Goal: Answer question/provide support: Share knowledge or assist other users

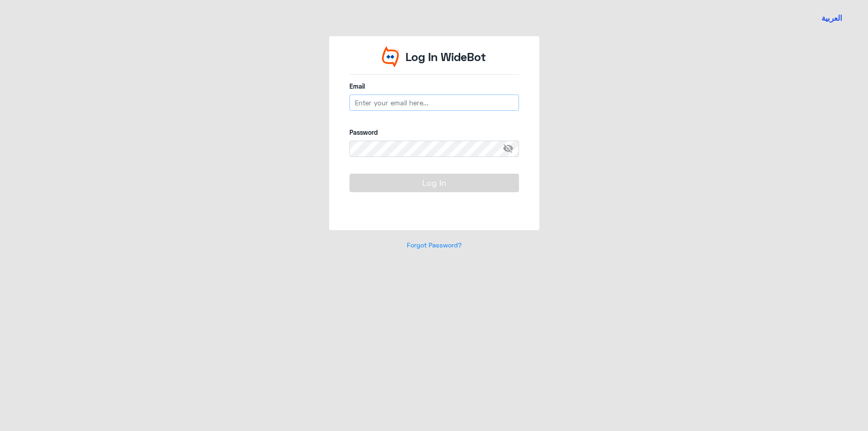
type input "[EMAIL_ADDRESS][DOMAIN_NAME]"
click at [404, 182] on button "Log In" at bounding box center [435, 183] width 170 height 18
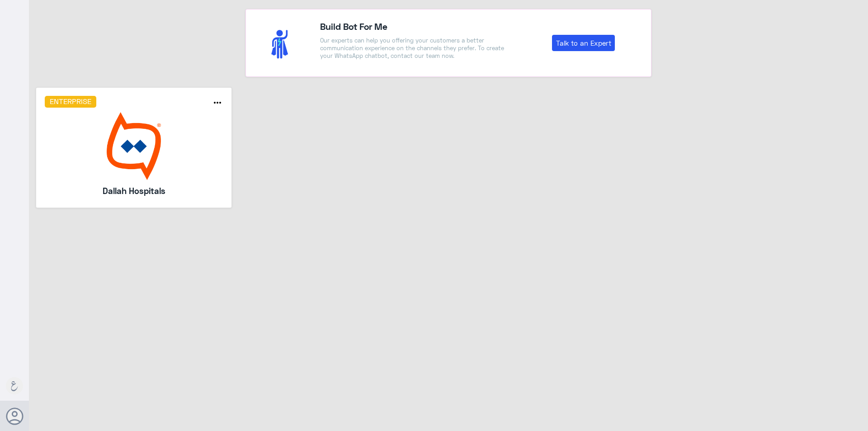
click at [108, 123] on img at bounding box center [134, 146] width 179 height 68
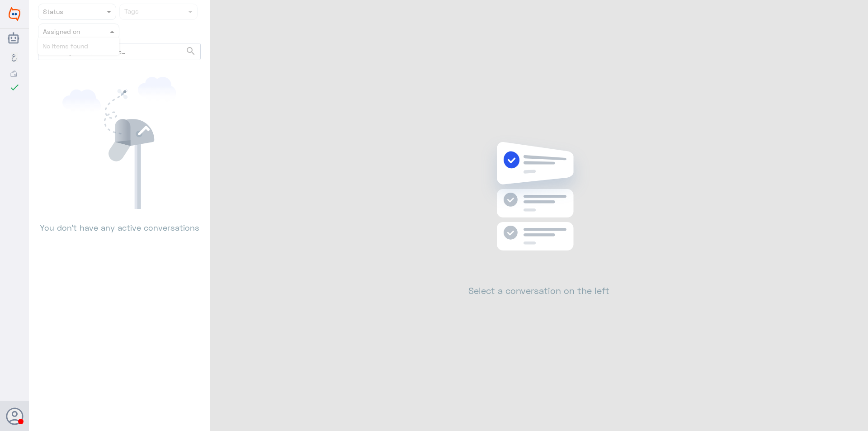
click at [111, 30] on span at bounding box center [113, 31] width 11 height 9
click at [132, 41] on nav "Status Tags Assigned on search No items found" at bounding box center [119, 34] width 181 height 61
click at [108, 27] on span at bounding box center [113, 31] width 11 height 9
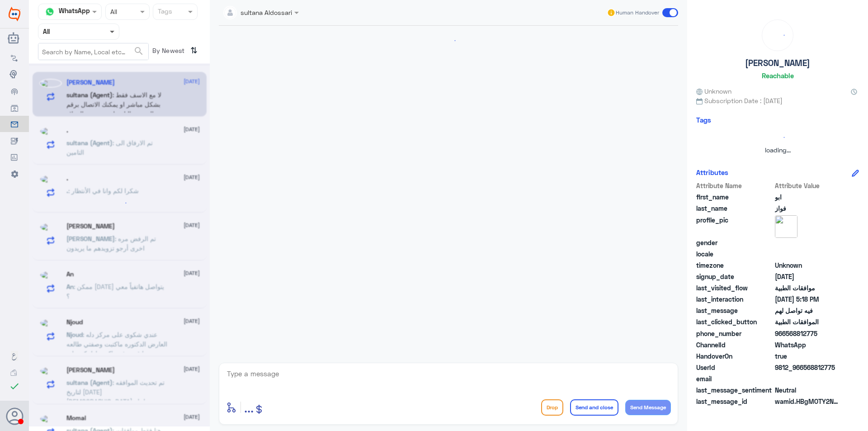
click at [110, 31] on span at bounding box center [112, 32] width 5 height 3
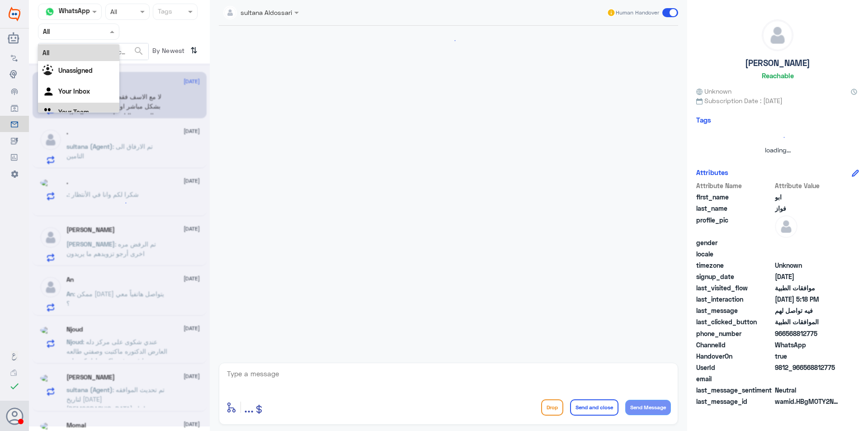
scroll to position [479, 0]
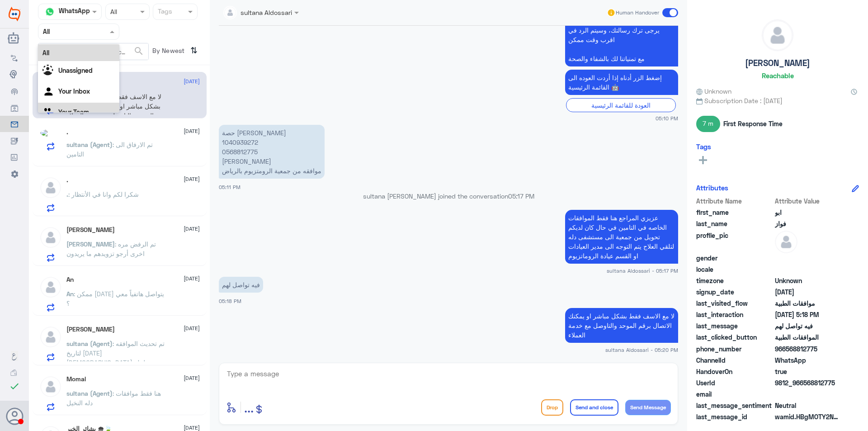
click at [92, 104] on div "Your Team" at bounding box center [78, 113] width 81 height 21
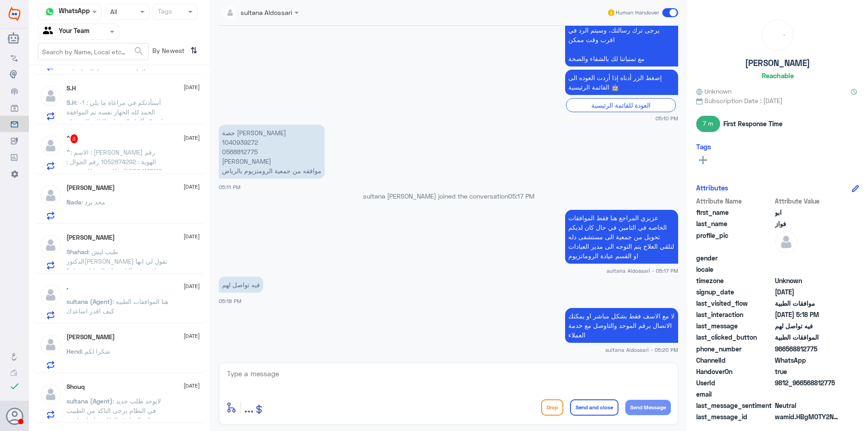
scroll to position [457, 0]
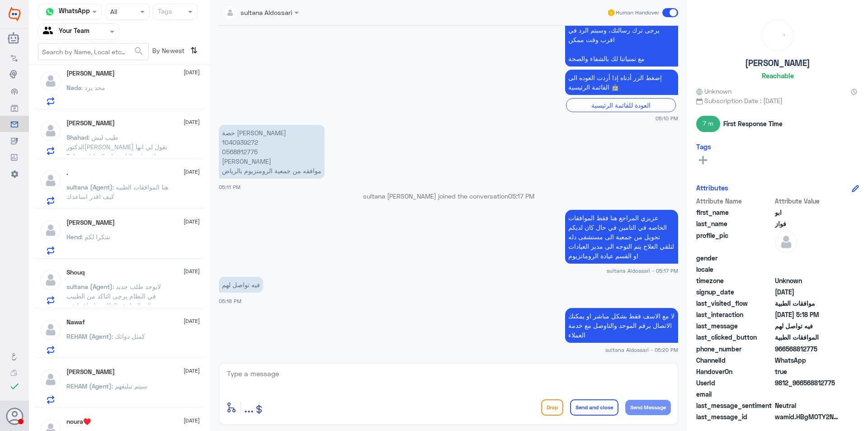
click at [139, 188] on span ": هنا الموافقات الطبيه كيف اقدر اساعدك" at bounding box center [117, 191] width 102 height 17
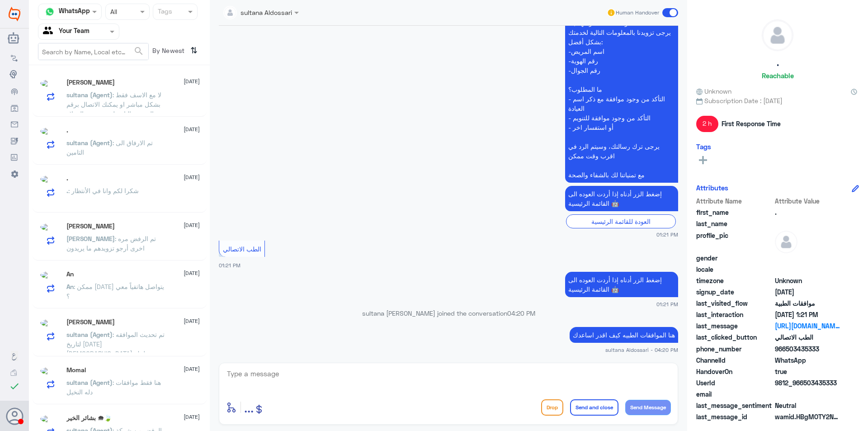
scroll to position [5, 0]
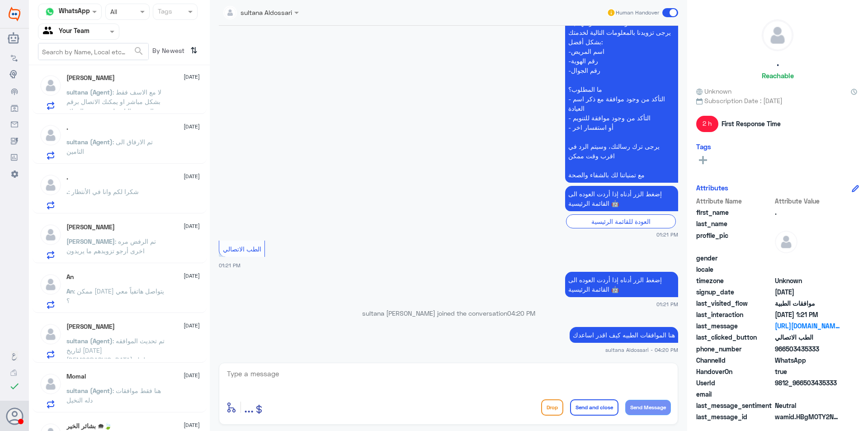
click at [142, 142] on span ": تم الارفاق الى التامين" at bounding box center [109, 146] width 86 height 17
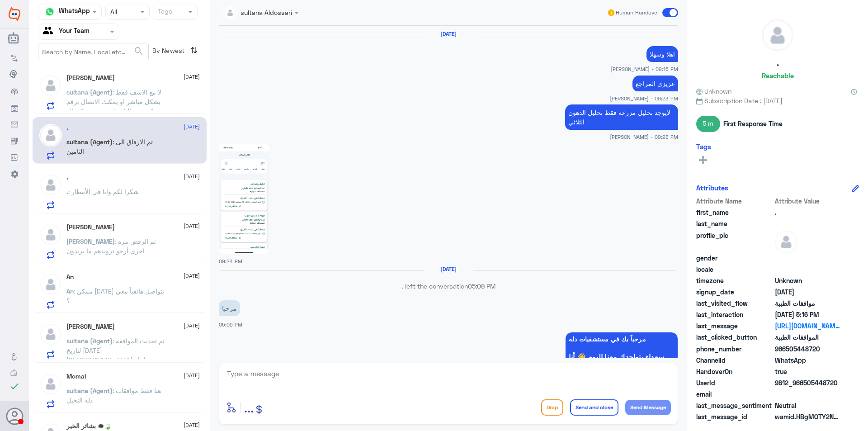
scroll to position [678, 0]
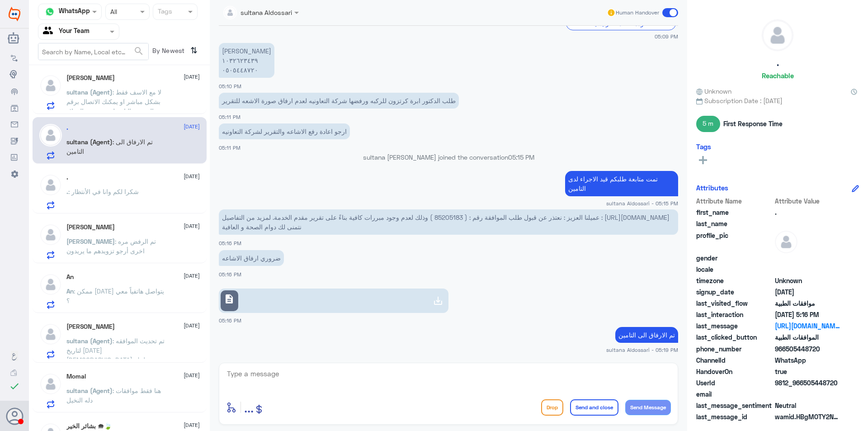
click at [114, 210] on div ". [DATE] . : شكرا لكم وانا في الأنتظار" at bounding box center [120, 190] width 174 height 47
click at [115, 199] on p ". : شكرا لكم وانا في الأنتظار" at bounding box center [102, 198] width 72 height 23
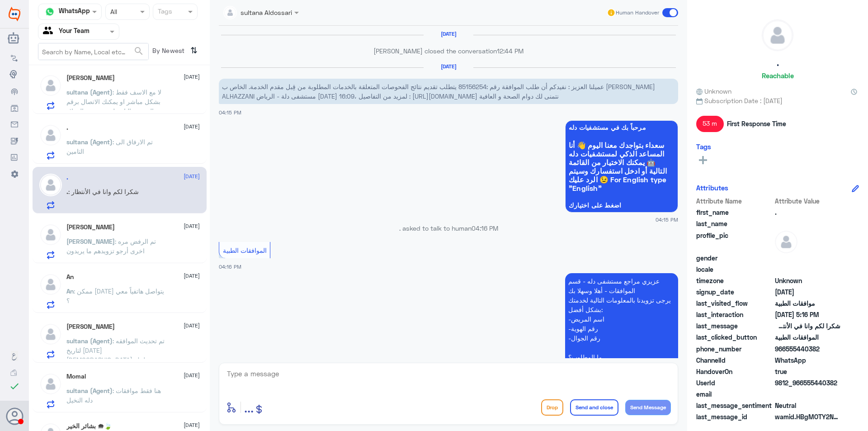
scroll to position [841, 0]
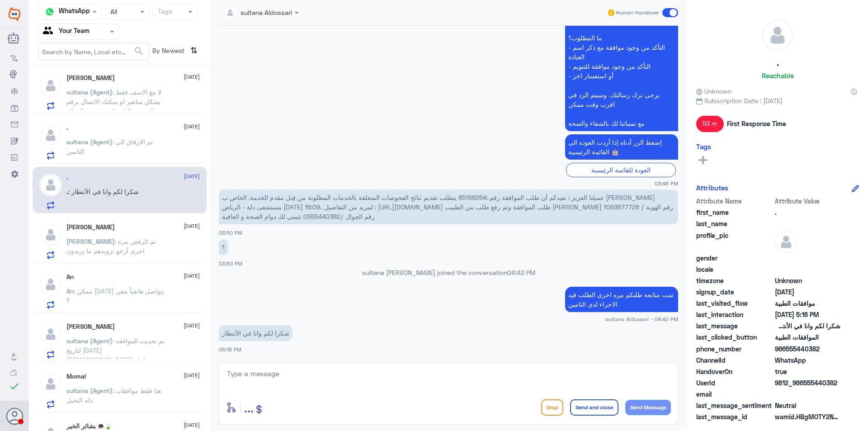
click at [160, 233] on div "[PERSON_NAME] [DATE] [PERSON_NAME] : تم الرفض مره اخرى أرجو تزويدهم ما يريدون" at bounding box center [132, 241] width 133 height 36
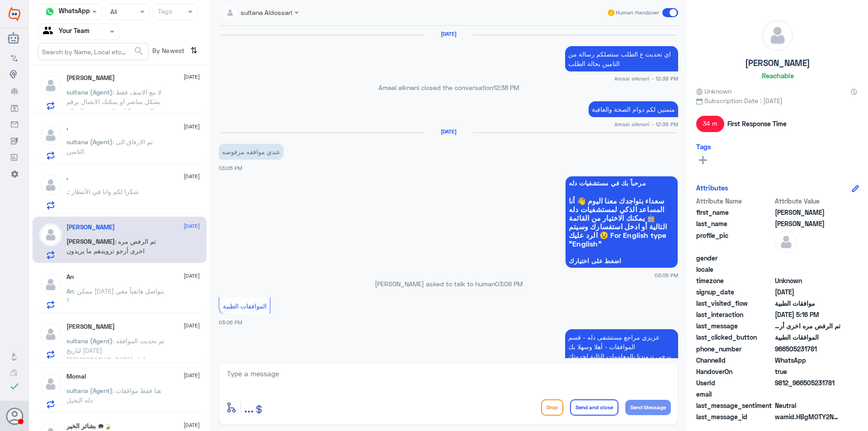
scroll to position [690, 0]
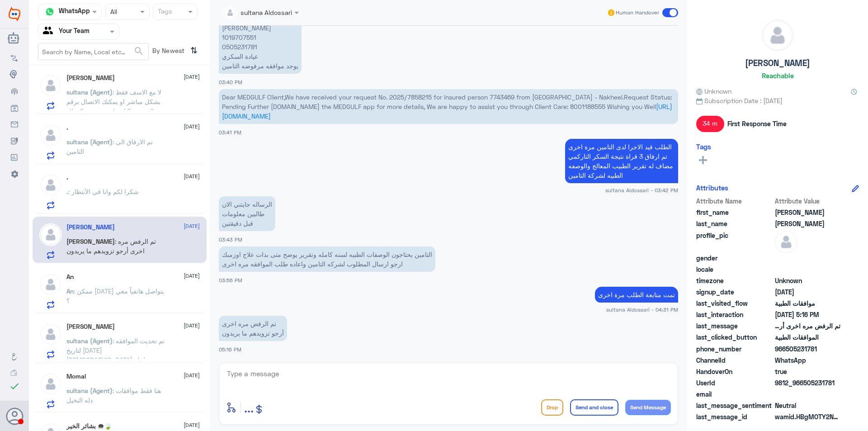
click at [156, 277] on div "An [DATE]" at bounding box center [132, 277] width 133 height 8
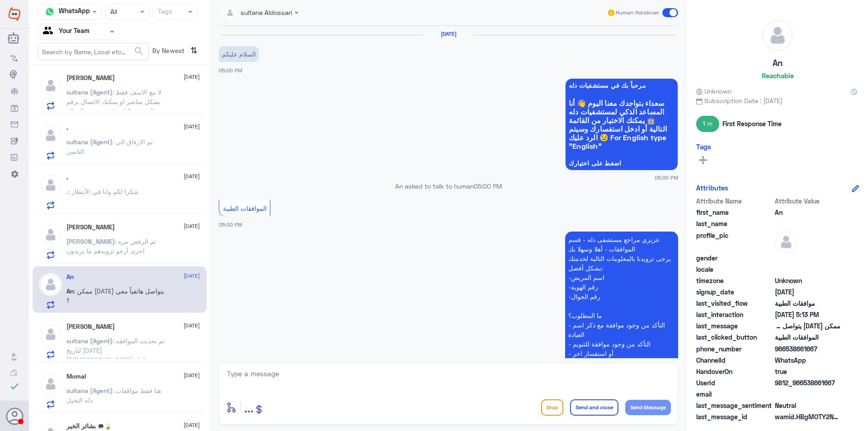
scroll to position [466, 0]
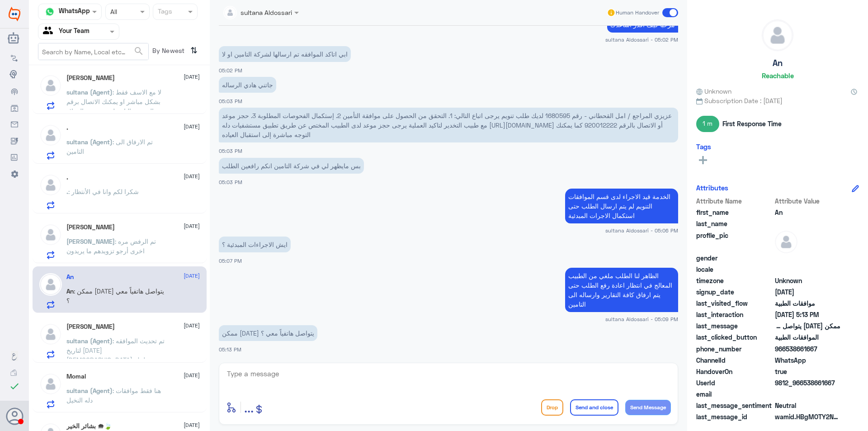
click at [562, 117] on span "عزيزي المراجع / امل القحطاني - رقم 1680595 لديك طلب تنويم يرجى اتباع التالي: 1.…" at bounding box center [447, 125] width 450 height 27
copy span "1680595"
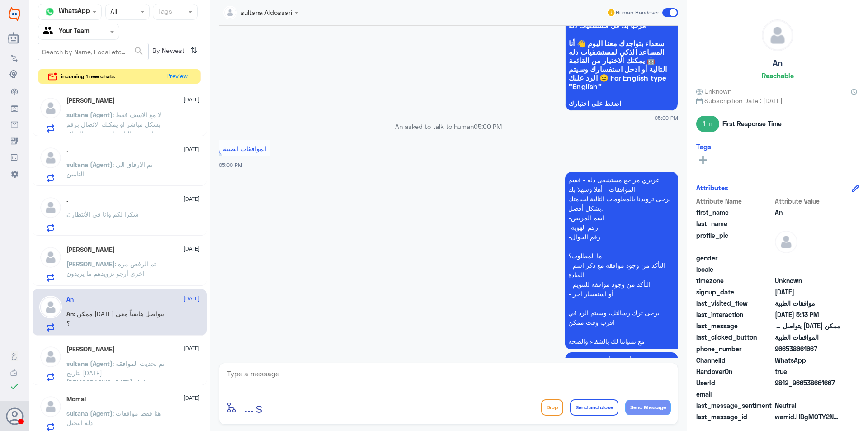
scroll to position [59, 0]
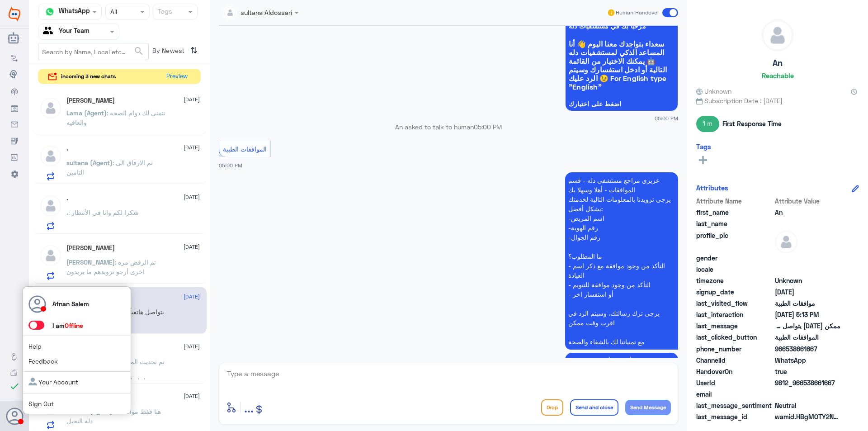
click at [36, 407] on link "Sign Out" at bounding box center [40, 404] width 25 height 8
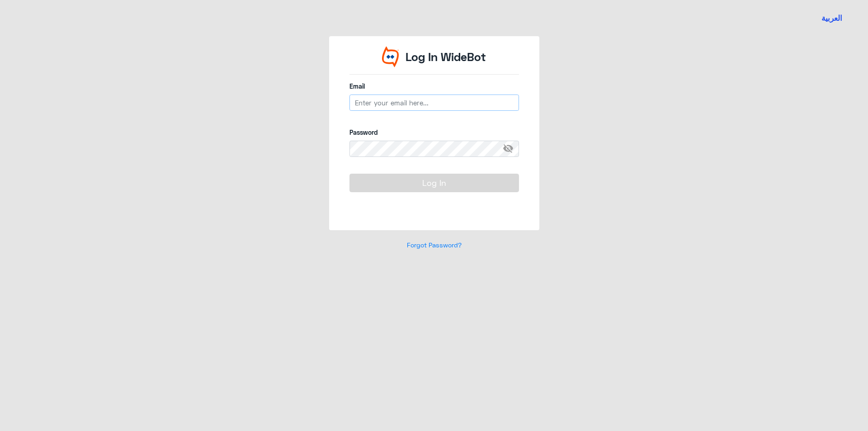
type input "[EMAIL_ADDRESS][DOMAIN_NAME]"
